Goal: Task Accomplishment & Management: Use online tool/utility

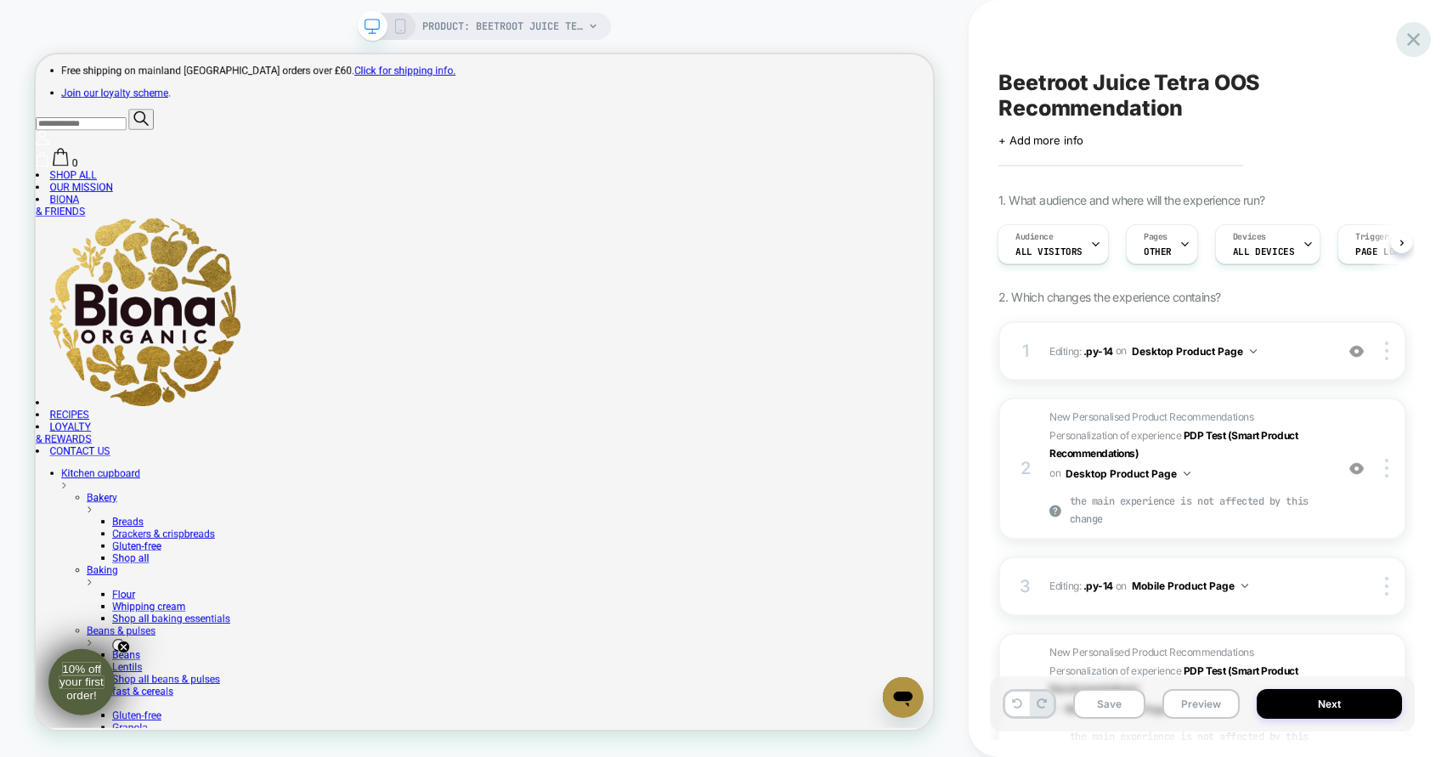
click at [1416, 35] on icon at bounding box center [1413, 39] width 13 height 13
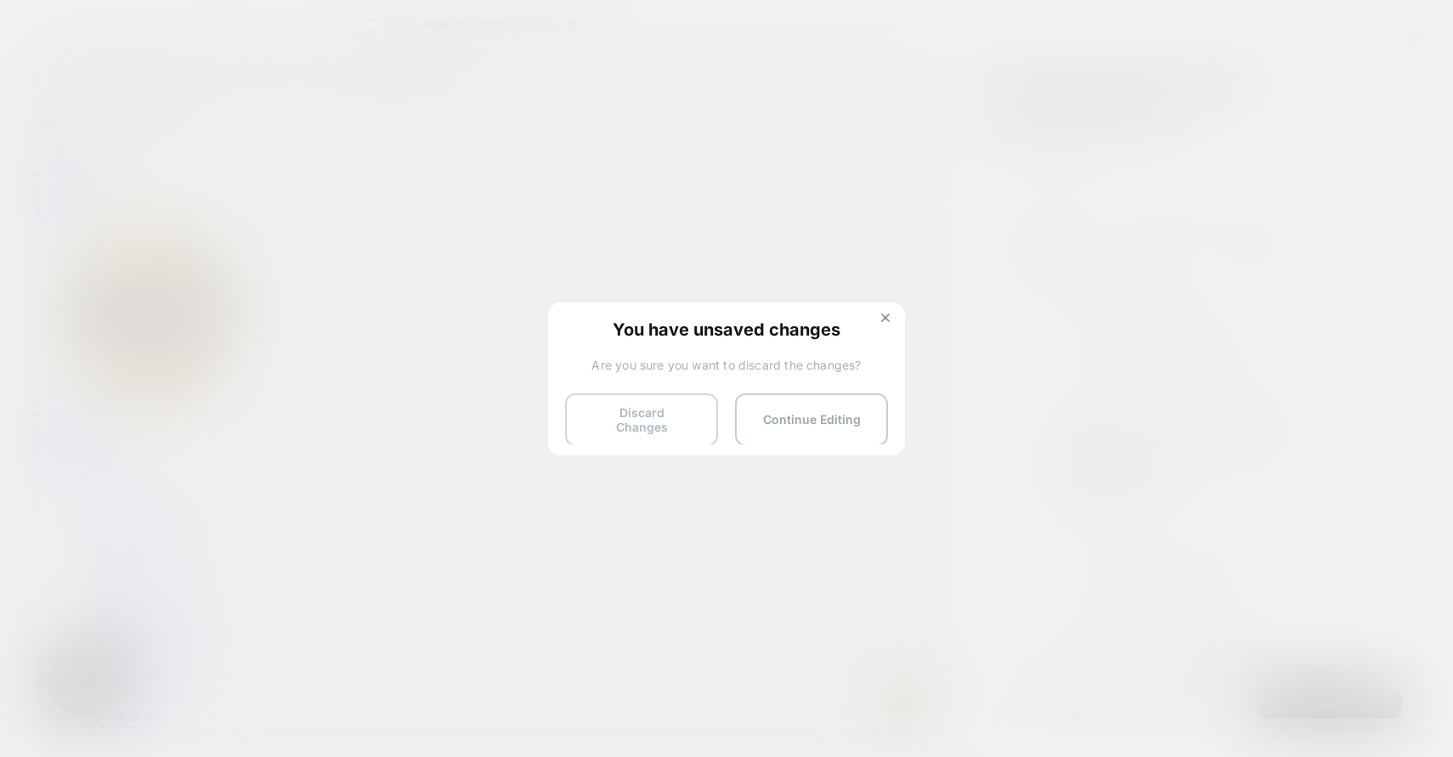
click at [641, 423] on button "Discard Changes" at bounding box center [641, 419] width 153 height 53
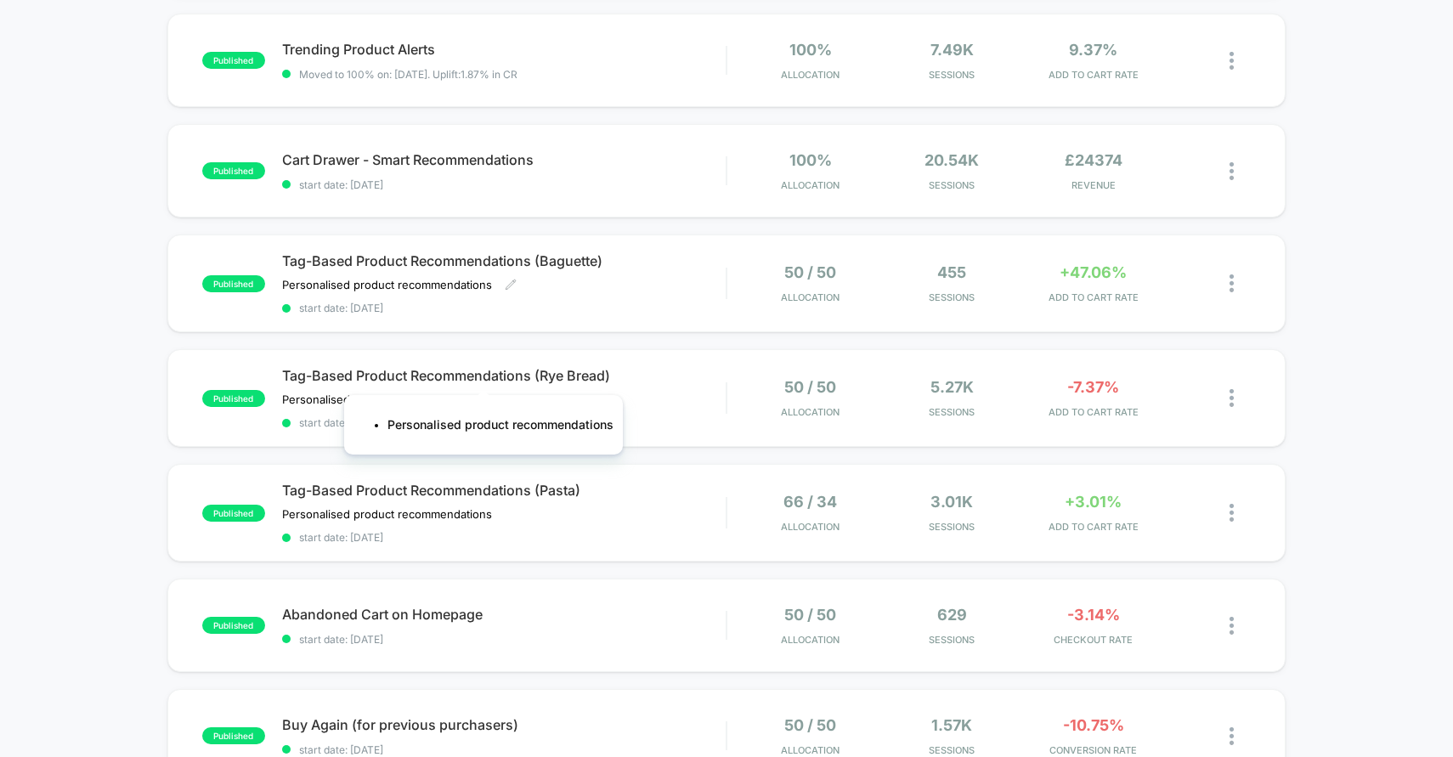
scroll to position [308, 0]
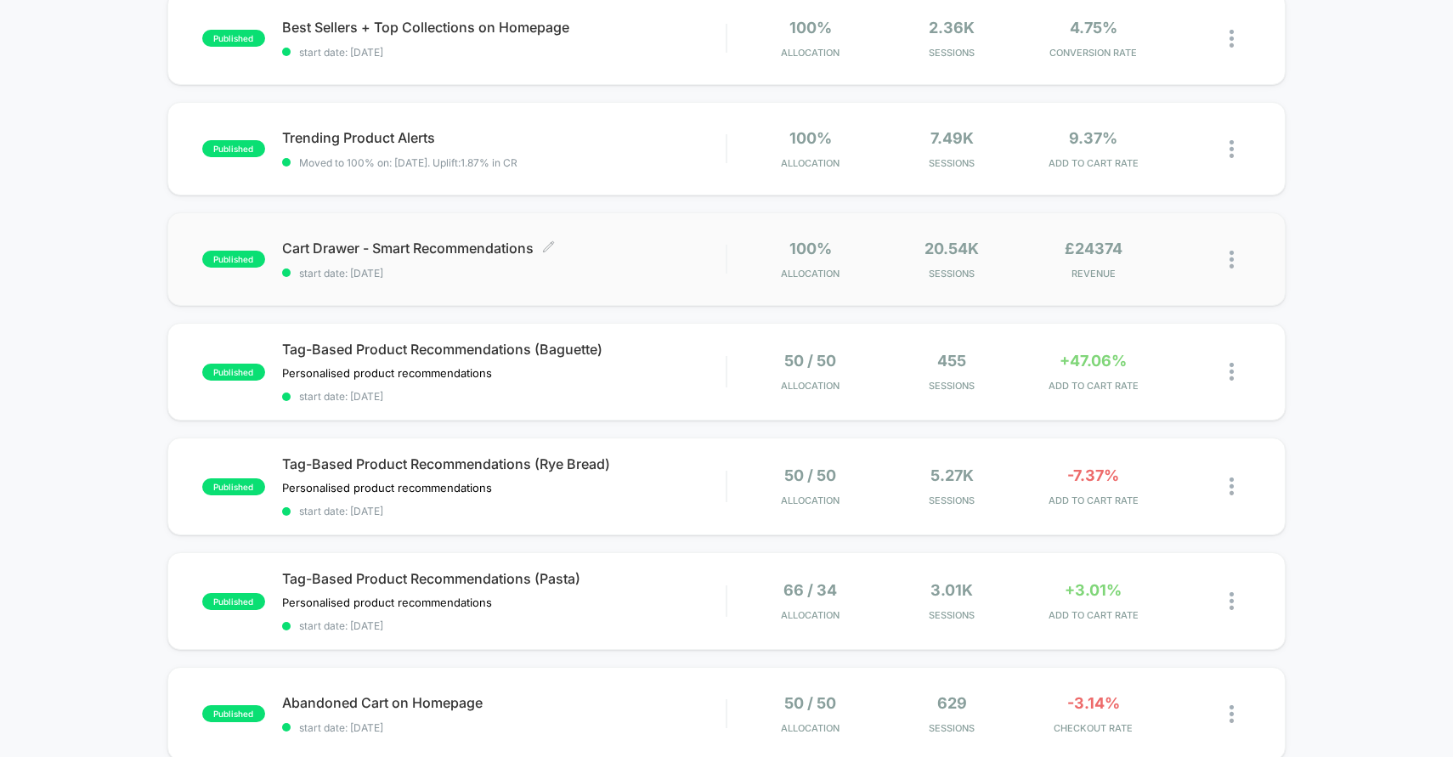
click at [582, 271] on span "start date: [DATE]" at bounding box center [504, 273] width 444 height 13
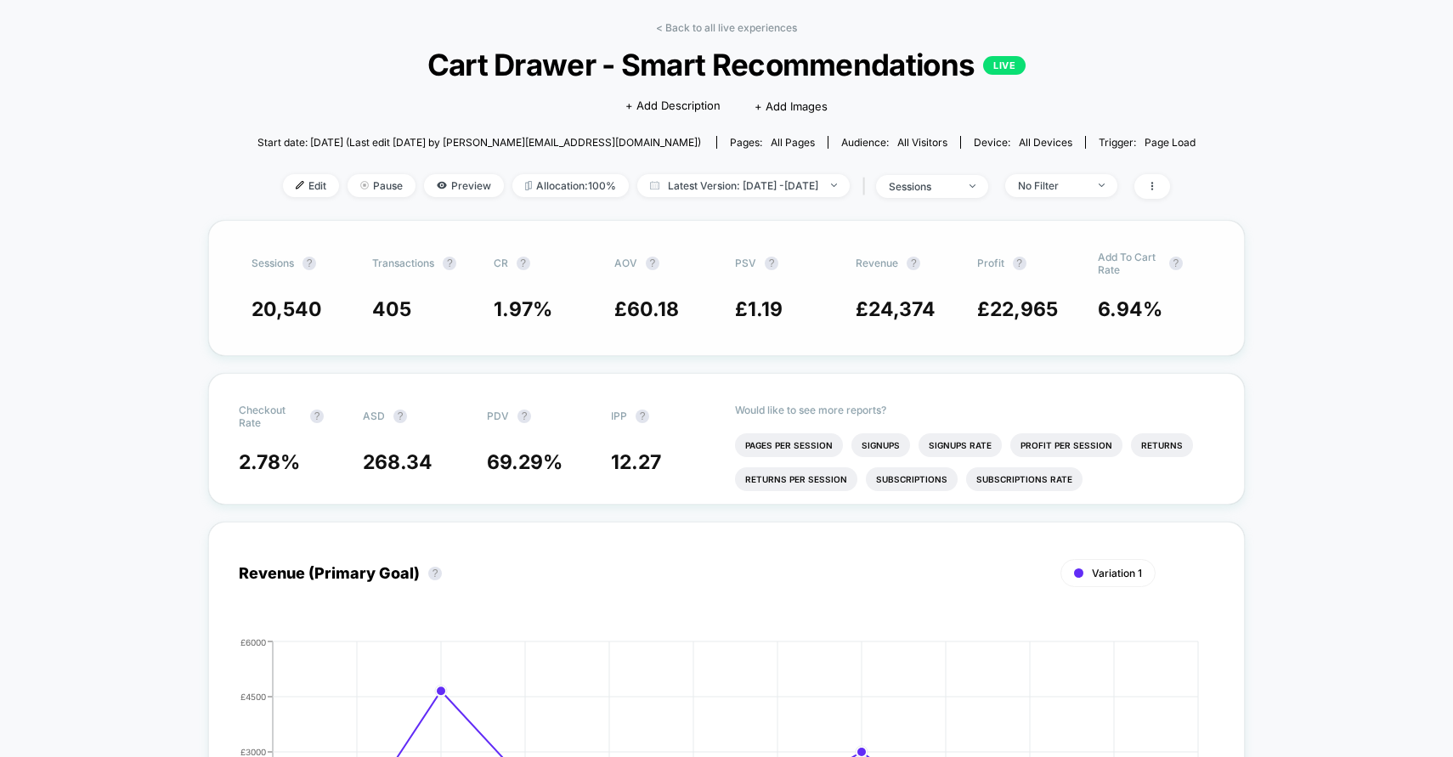
scroll to position [137, 0]
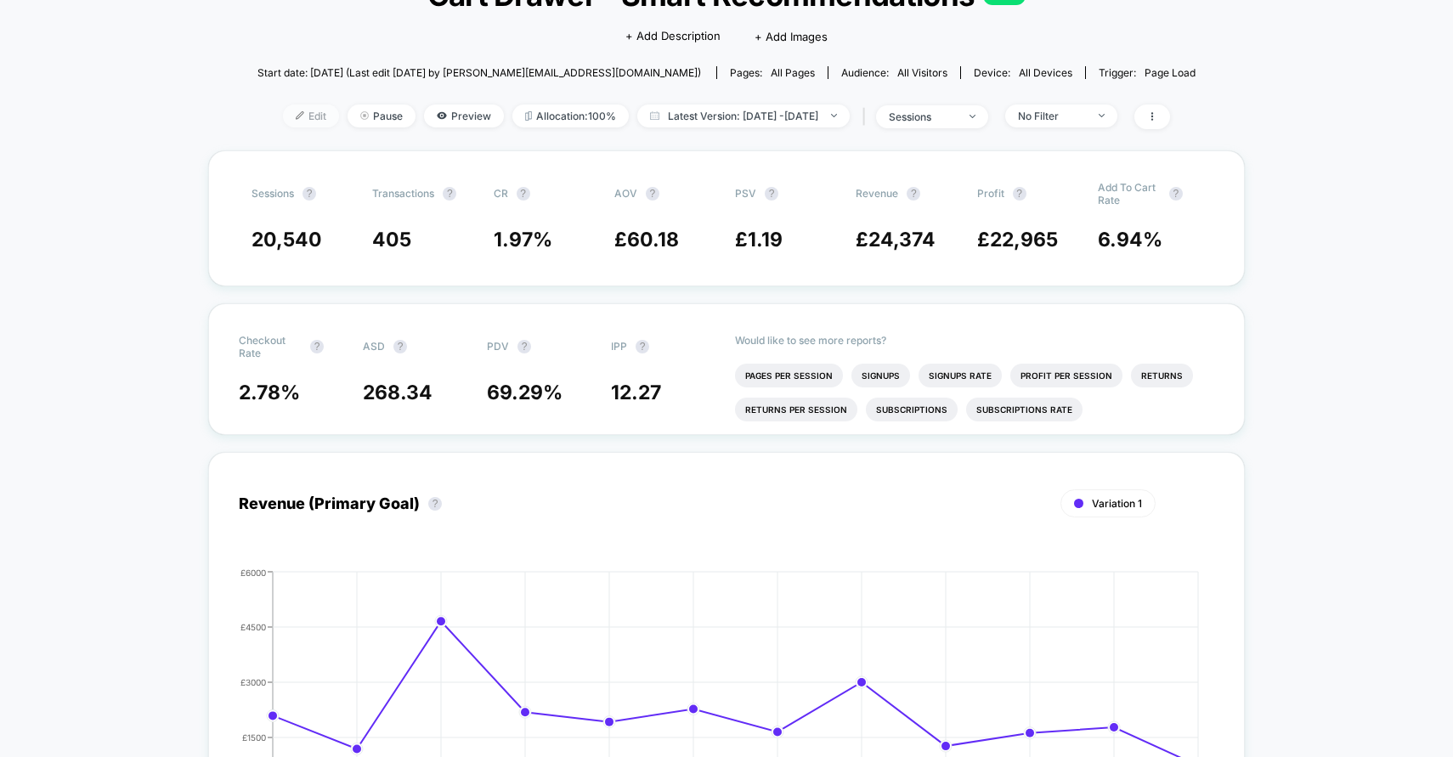
click at [296, 117] on img at bounding box center [300, 115] width 8 height 8
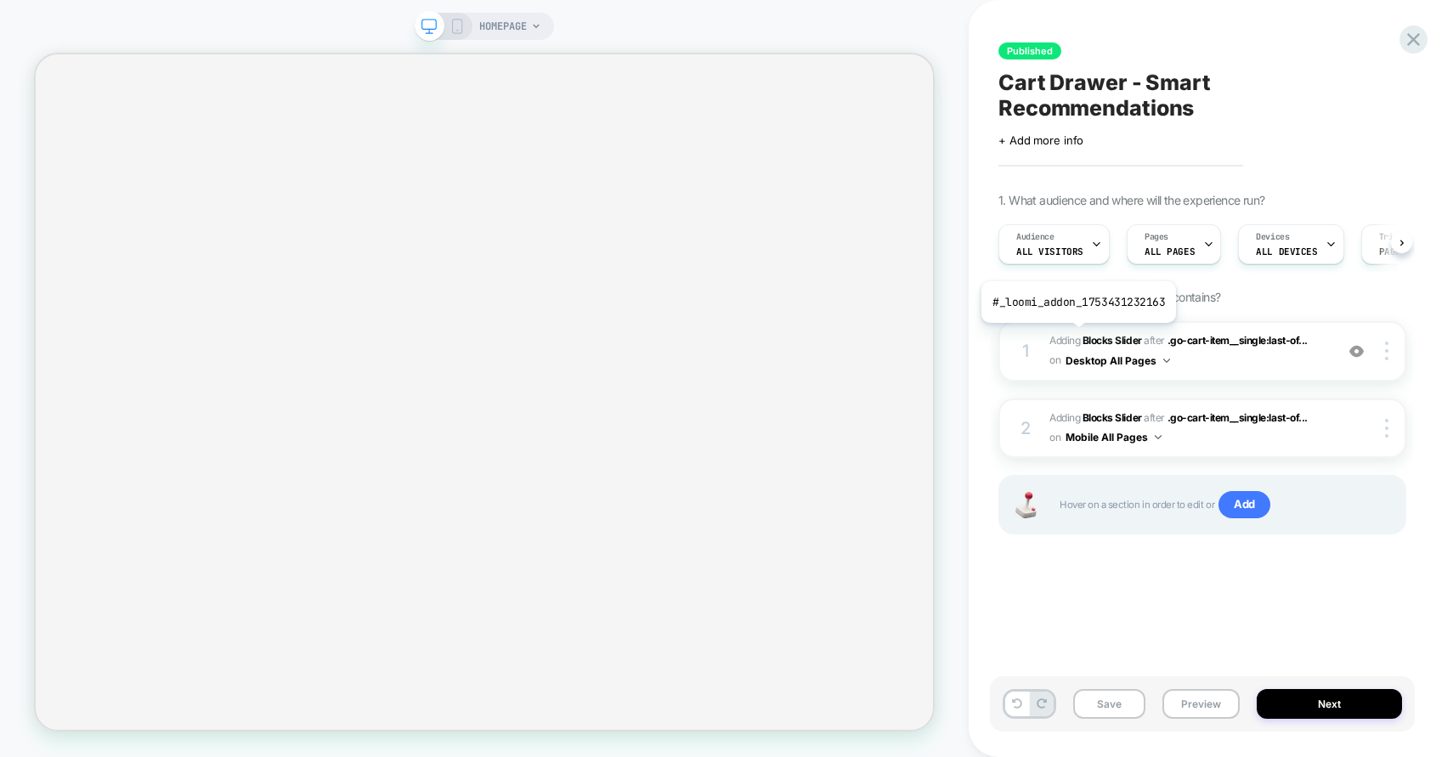
scroll to position [0, 1]
click at [1281, 356] on span "#_loomi_addon_1753431232163 Adding Blocks Slider AFTER .go-cart-item__single:la…" at bounding box center [1187, 351] width 276 height 40
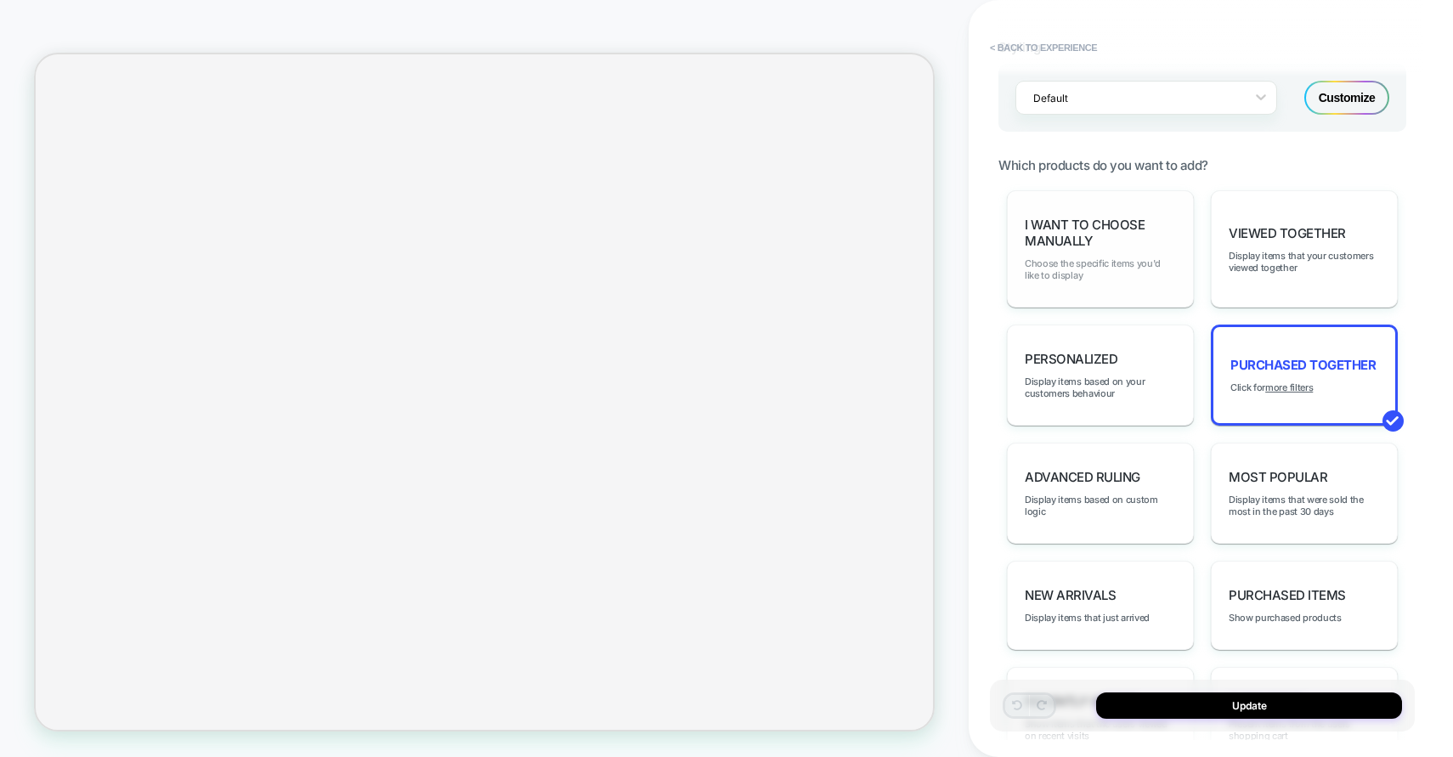
scroll to position [0, 0]
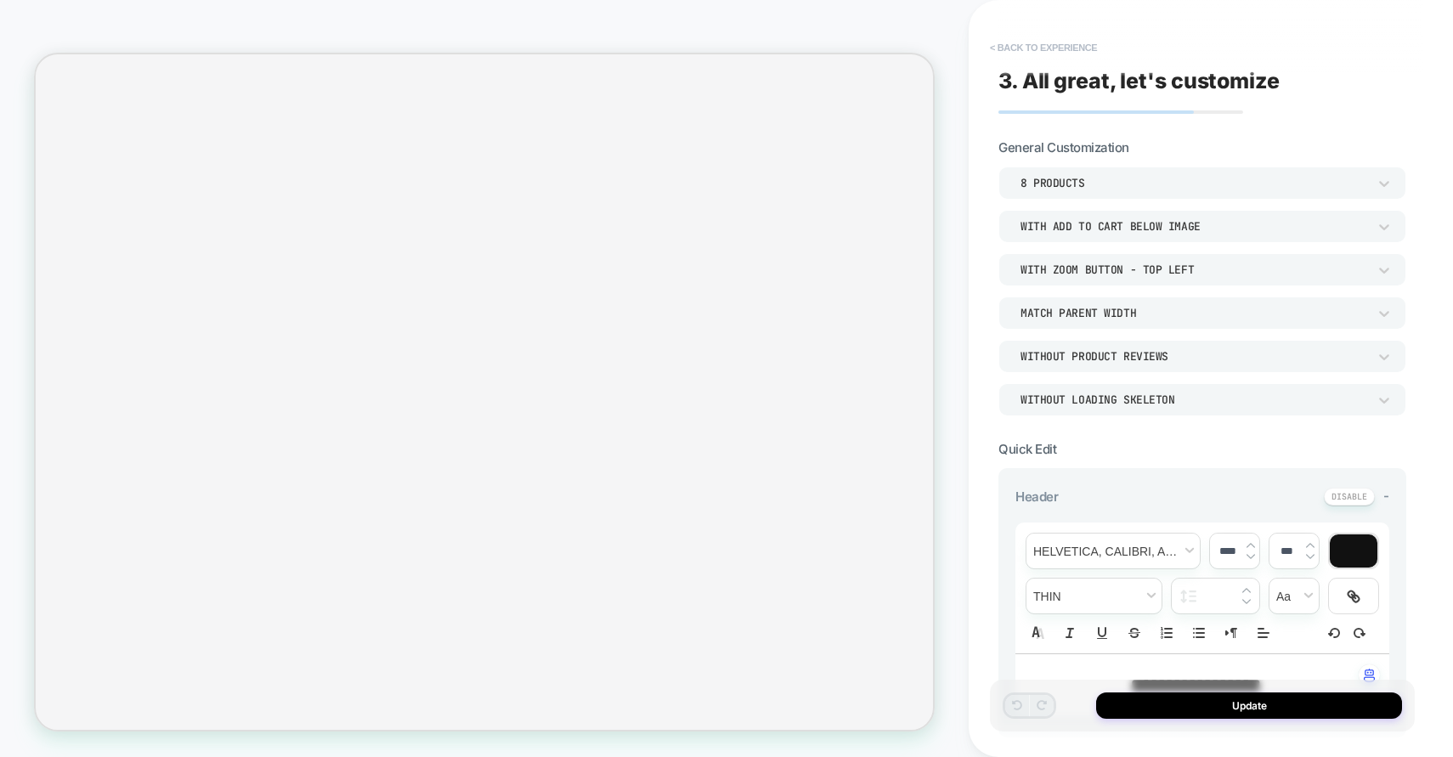
click at [1017, 42] on button "< Back to experience" at bounding box center [1043, 47] width 124 height 27
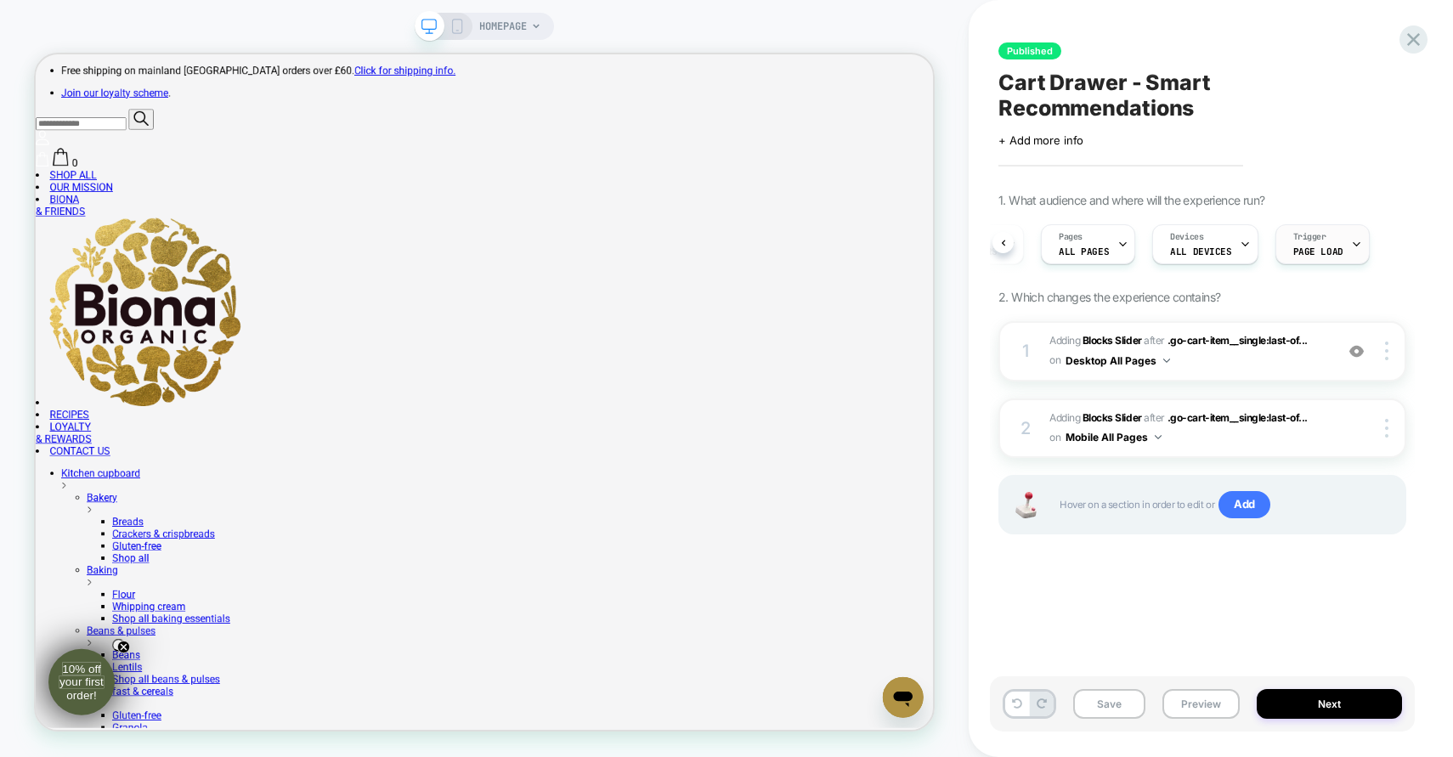
click at [1309, 246] on span "Page Load" at bounding box center [1318, 252] width 50 height 12
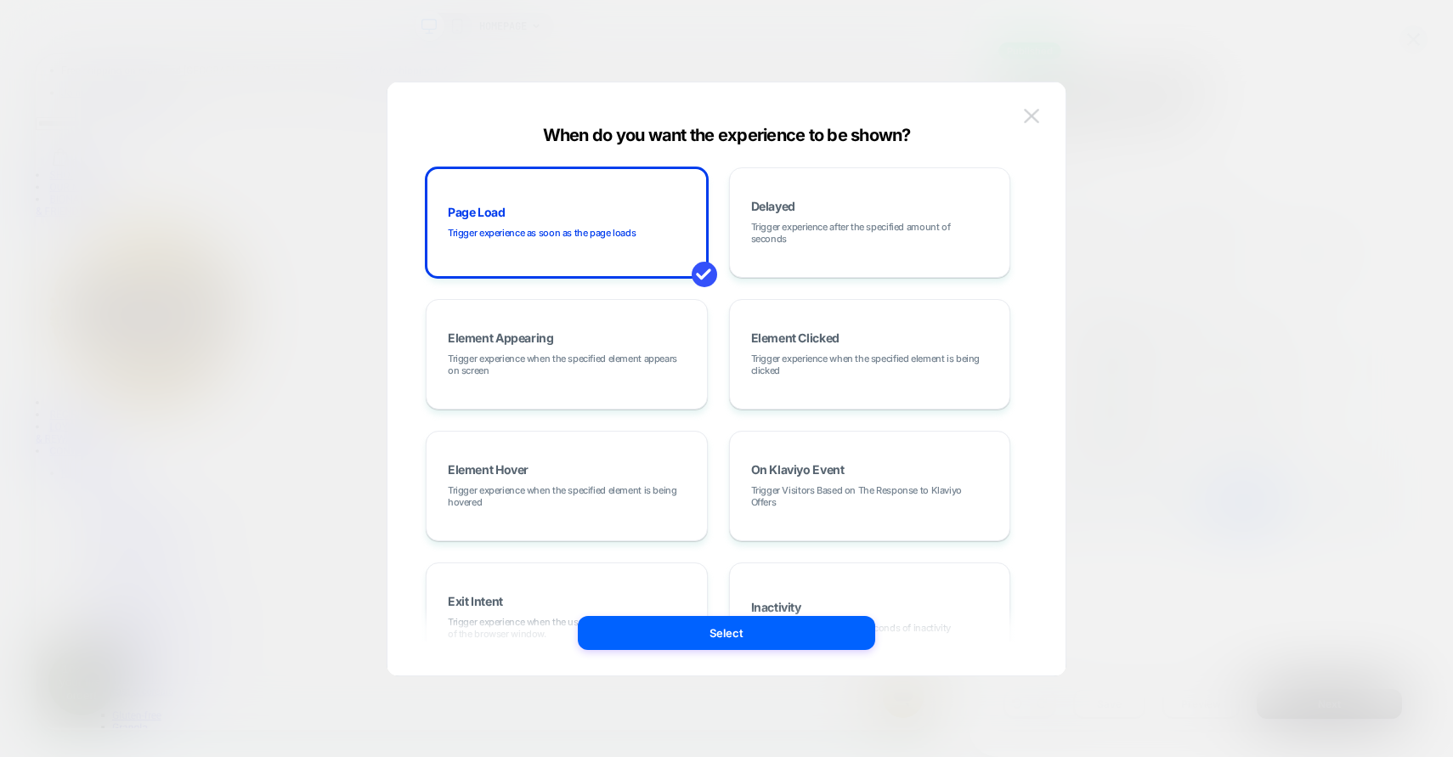
click at [1038, 119] on img at bounding box center [1031, 116] width 15 height 14
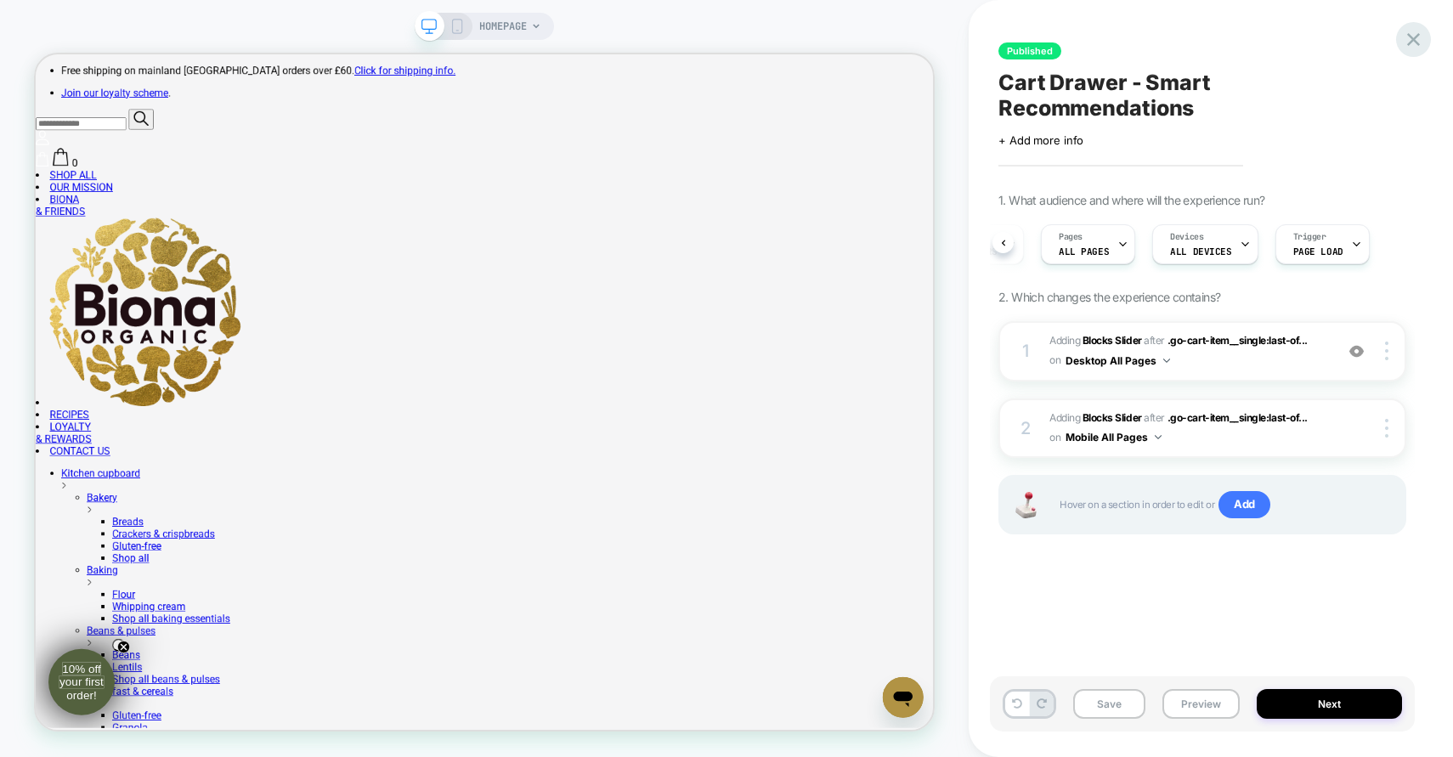
click at [1417, 37] on icon at bounding box center [1413, 39] width 23 height 23
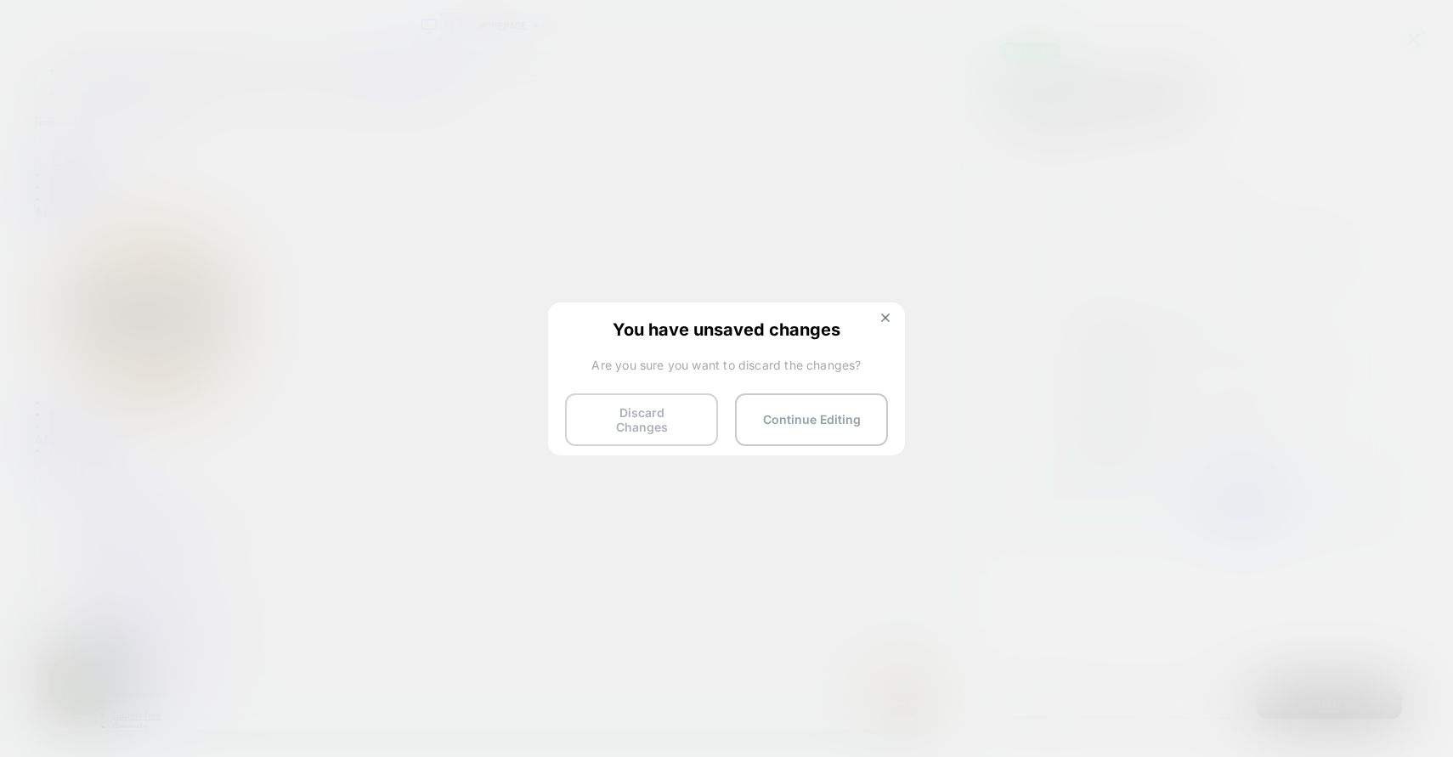
click at [644, 429] on button "Discard Changes" at bounding box center [641, 419] width 153 height 53
